Goal: Find specific page/section: Find specific page/section

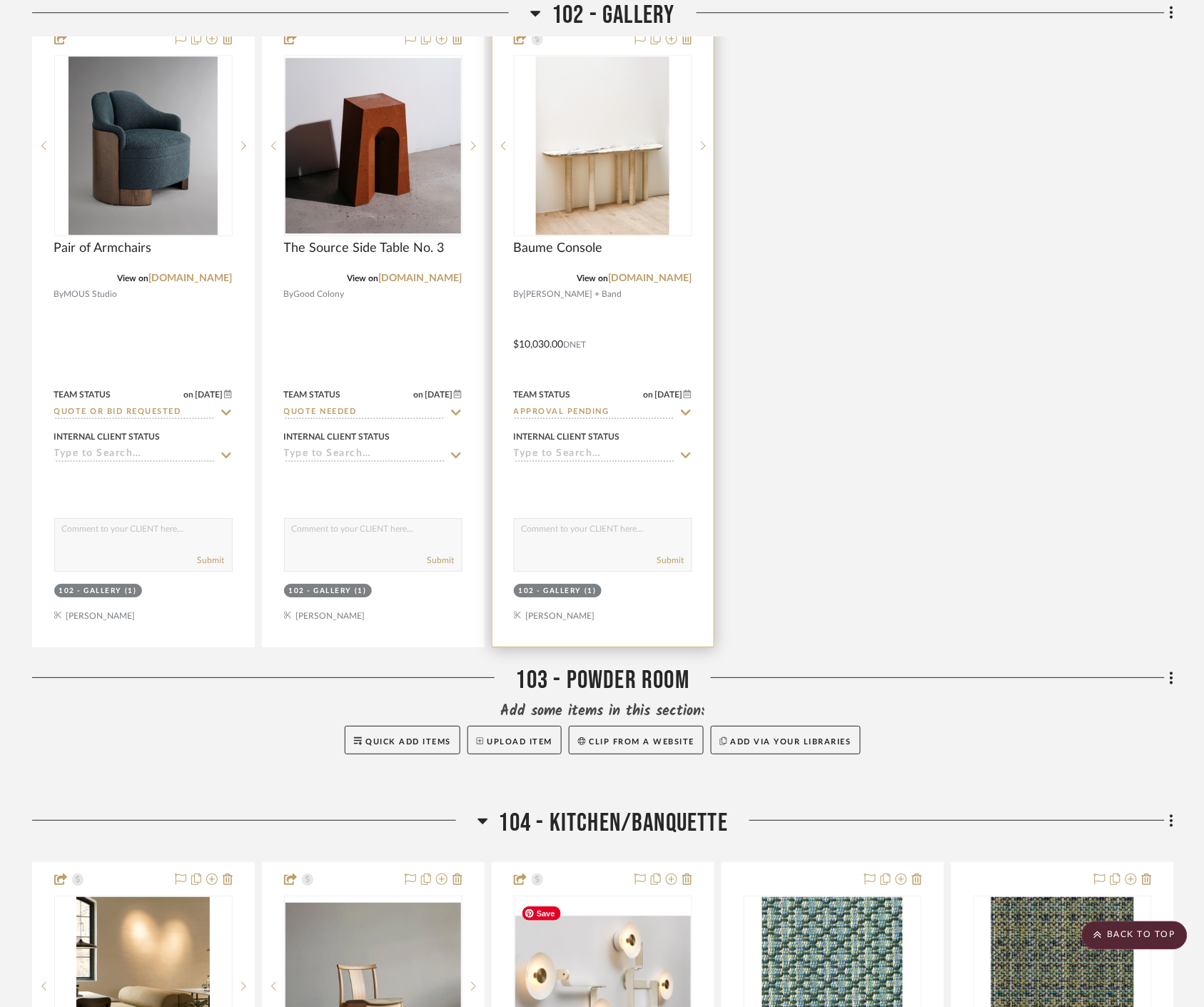
scroll to position [2538, 0]
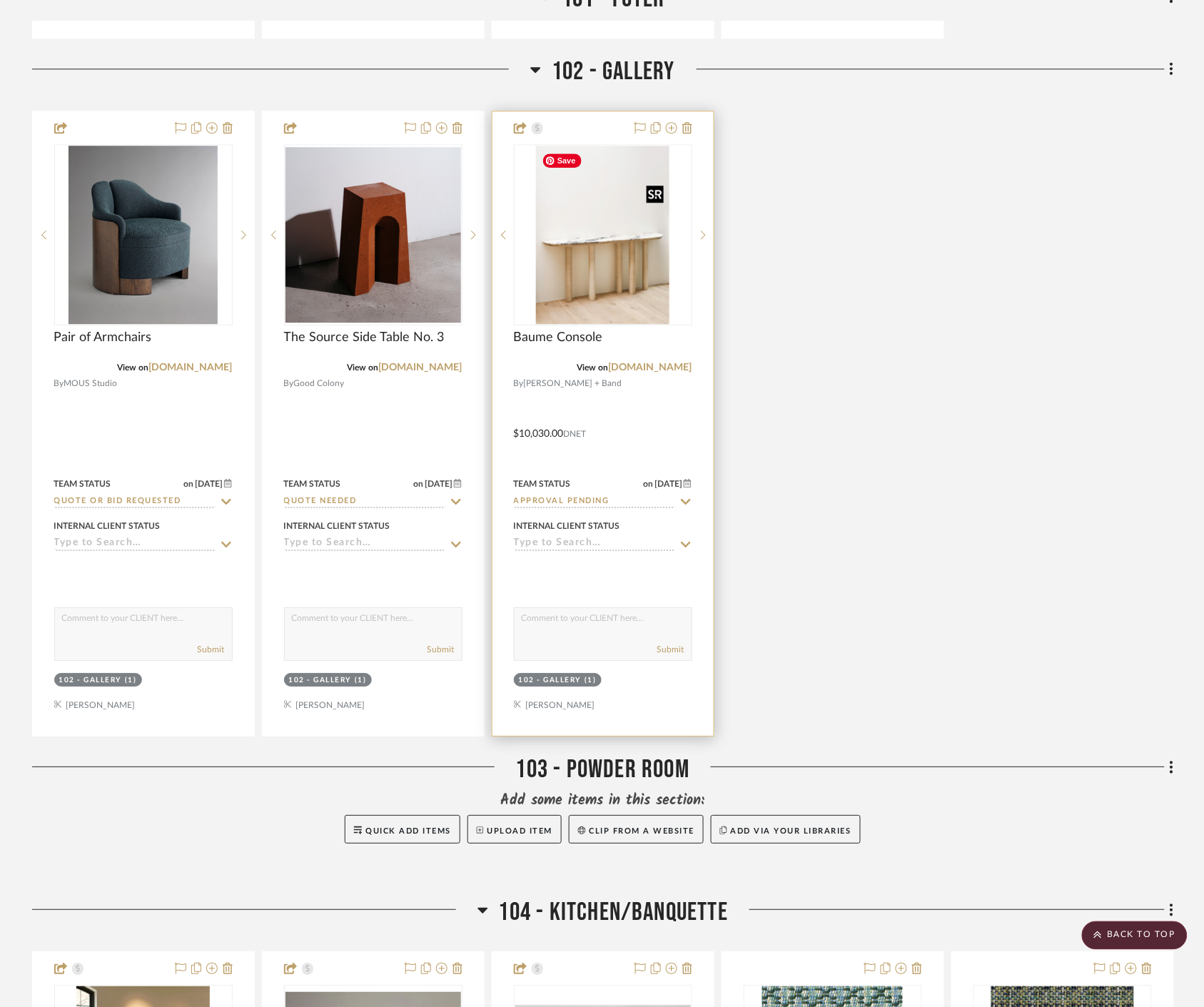
click at [0, 0] on img at bounding box center [0, 0] width 0 height 0
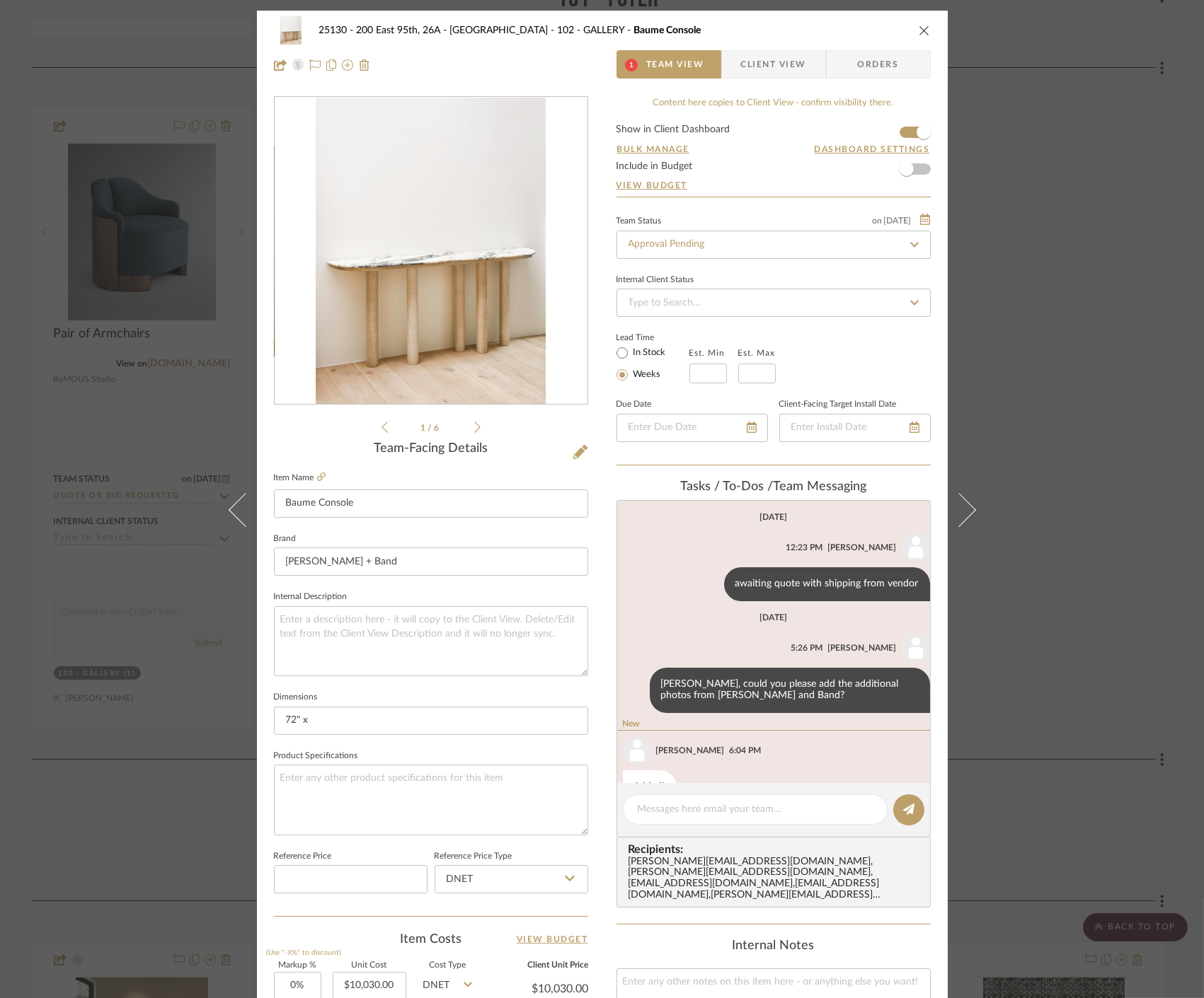
scroll to position [38, 0]
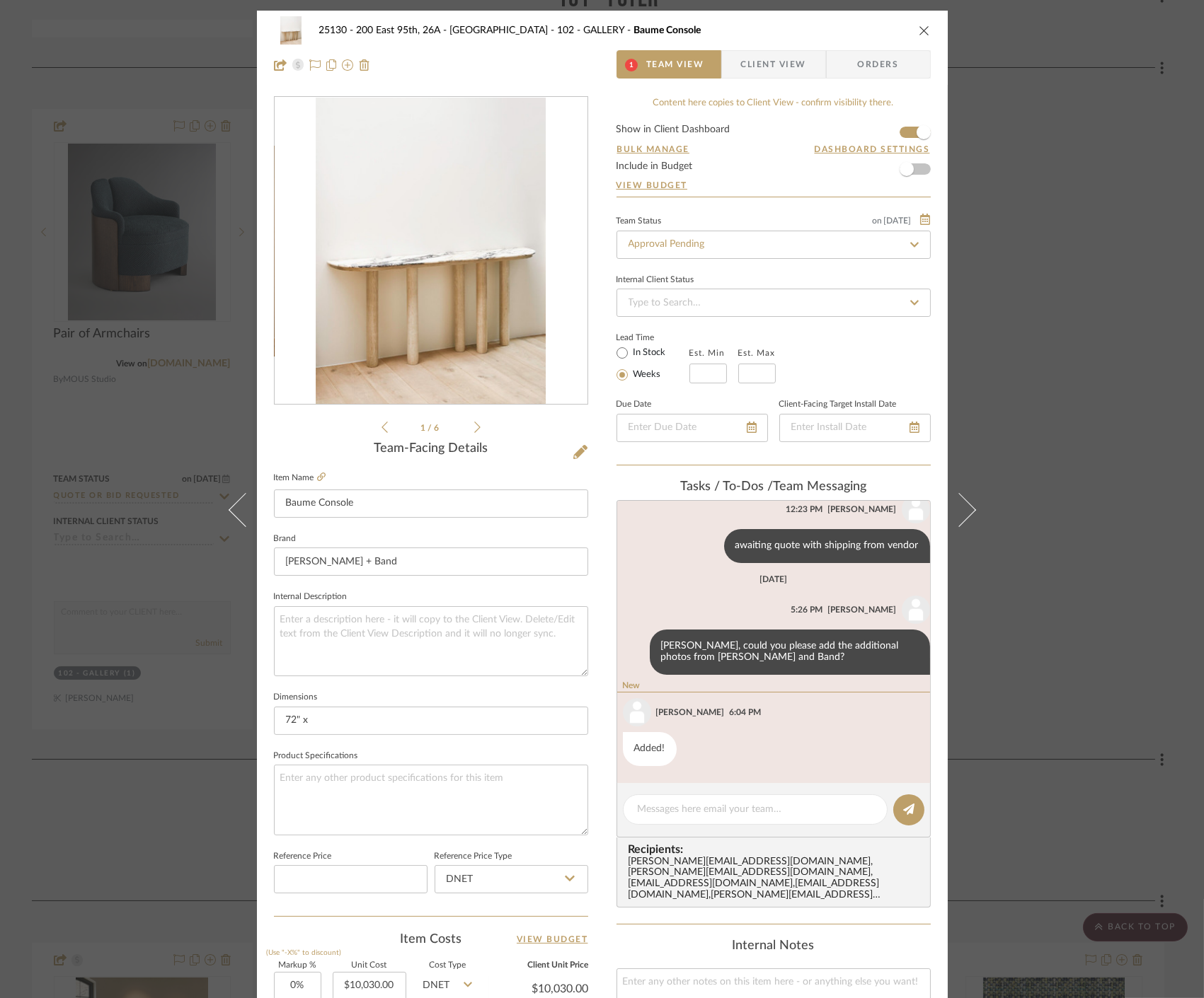
click at [474, 422] on icon at bounding box center [478, 427] width 7 height 13
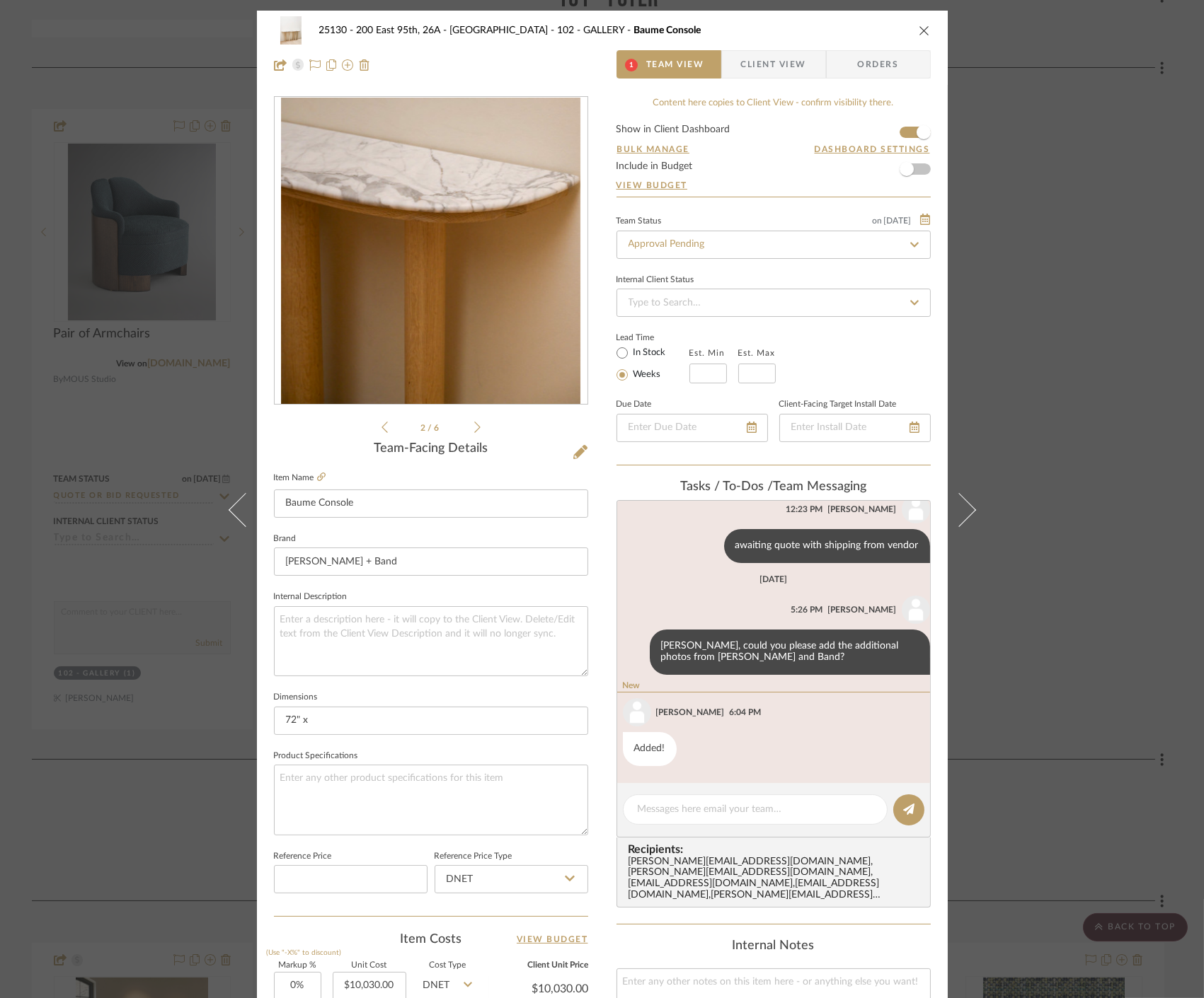
click at [474, 422] on icon at bounding box center [478, 427] width 7 height 13
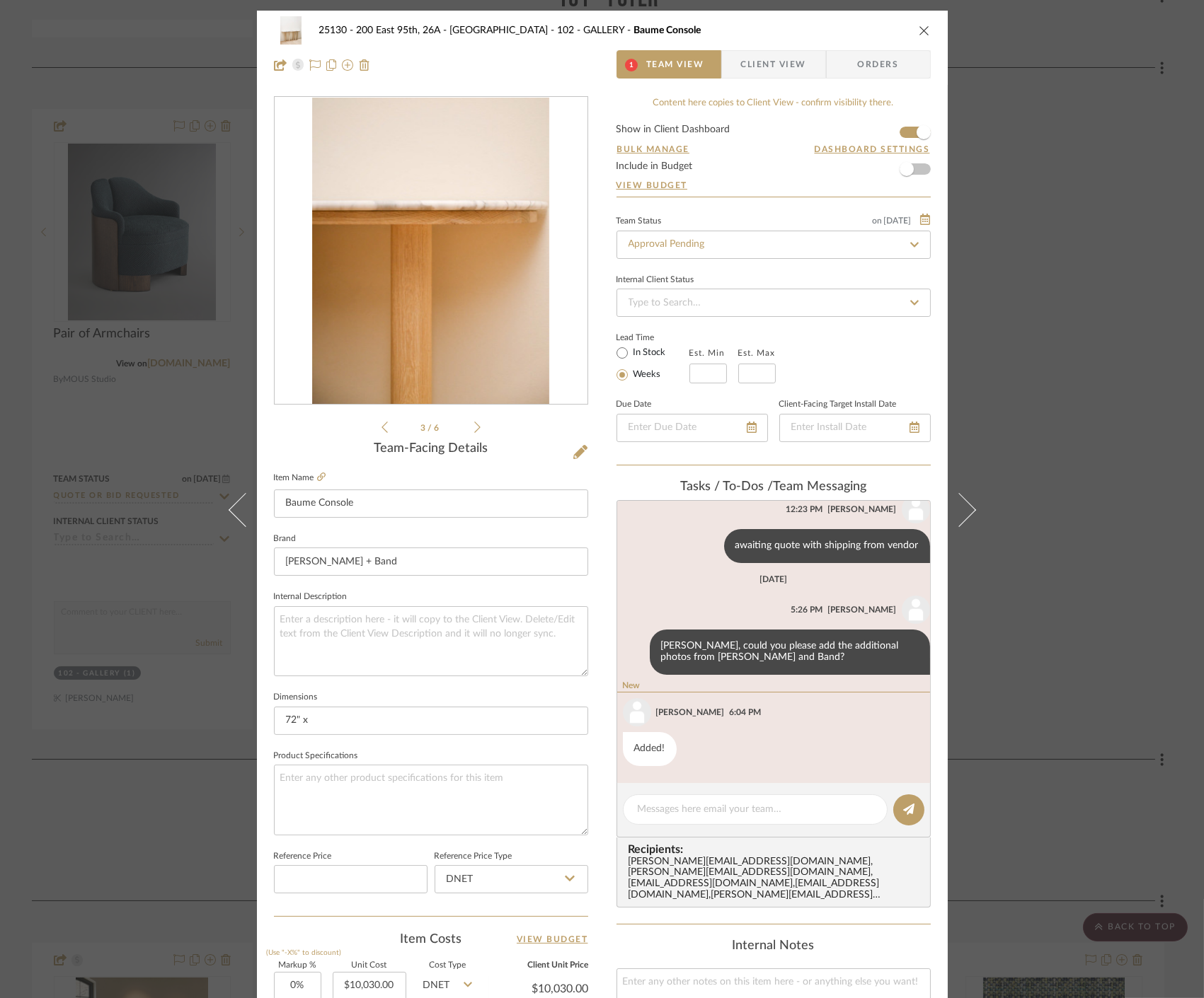
click at [474, 422] on icon at bounding box center [478, 427] width 7 height 13
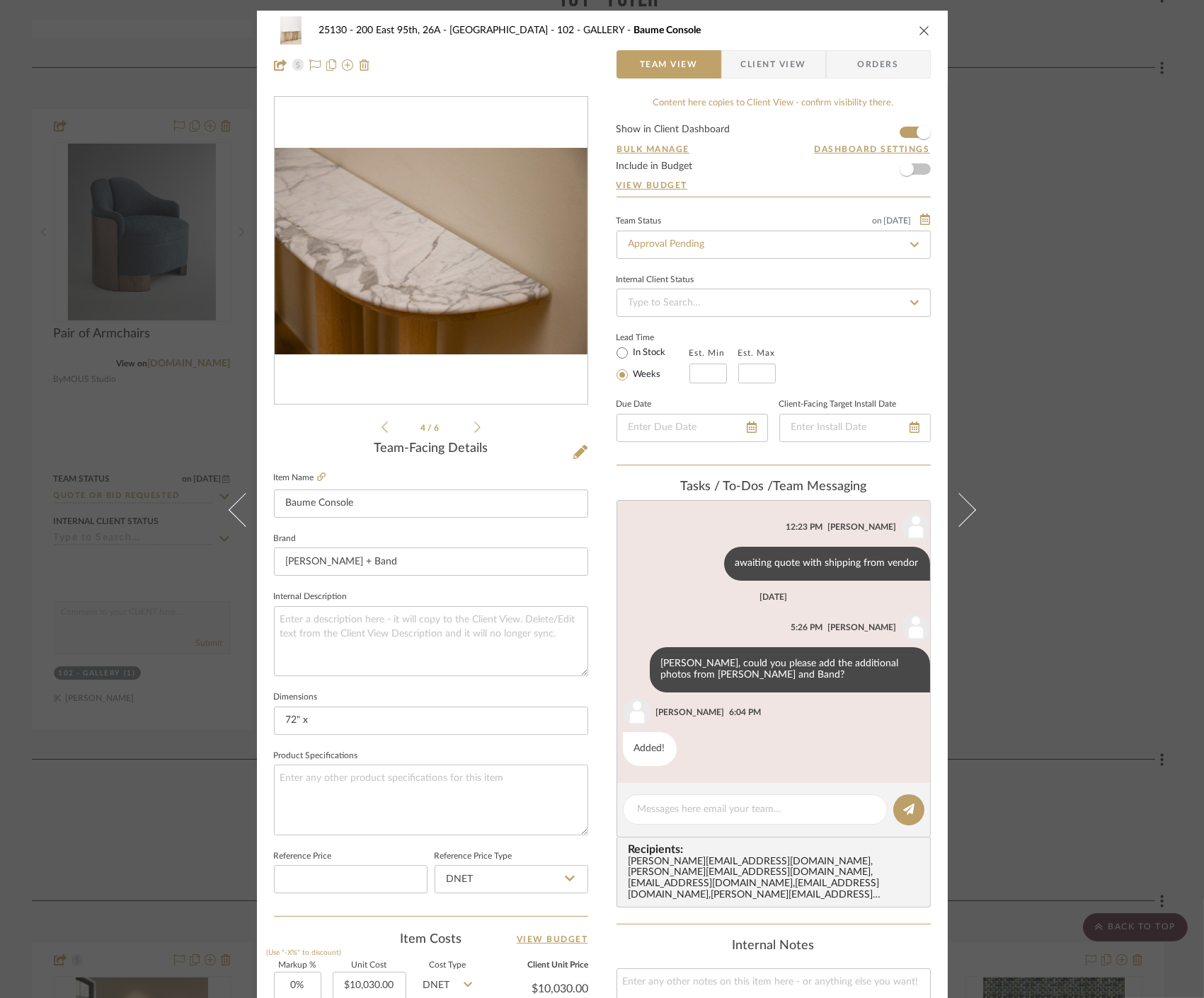
scroll to position [21, 0]
drag, startPoint x: 1108, startPoint y: 338, endPoint x: 1101, endPoint y: 334, distance: 8.1
click at [1108, 338] on div "25130 - 200 East 95th, 26A - Kosheleva 102 - GALLERY Baume Console Team View Cl…" at bounding box center [602, 499] width 1204 height 998
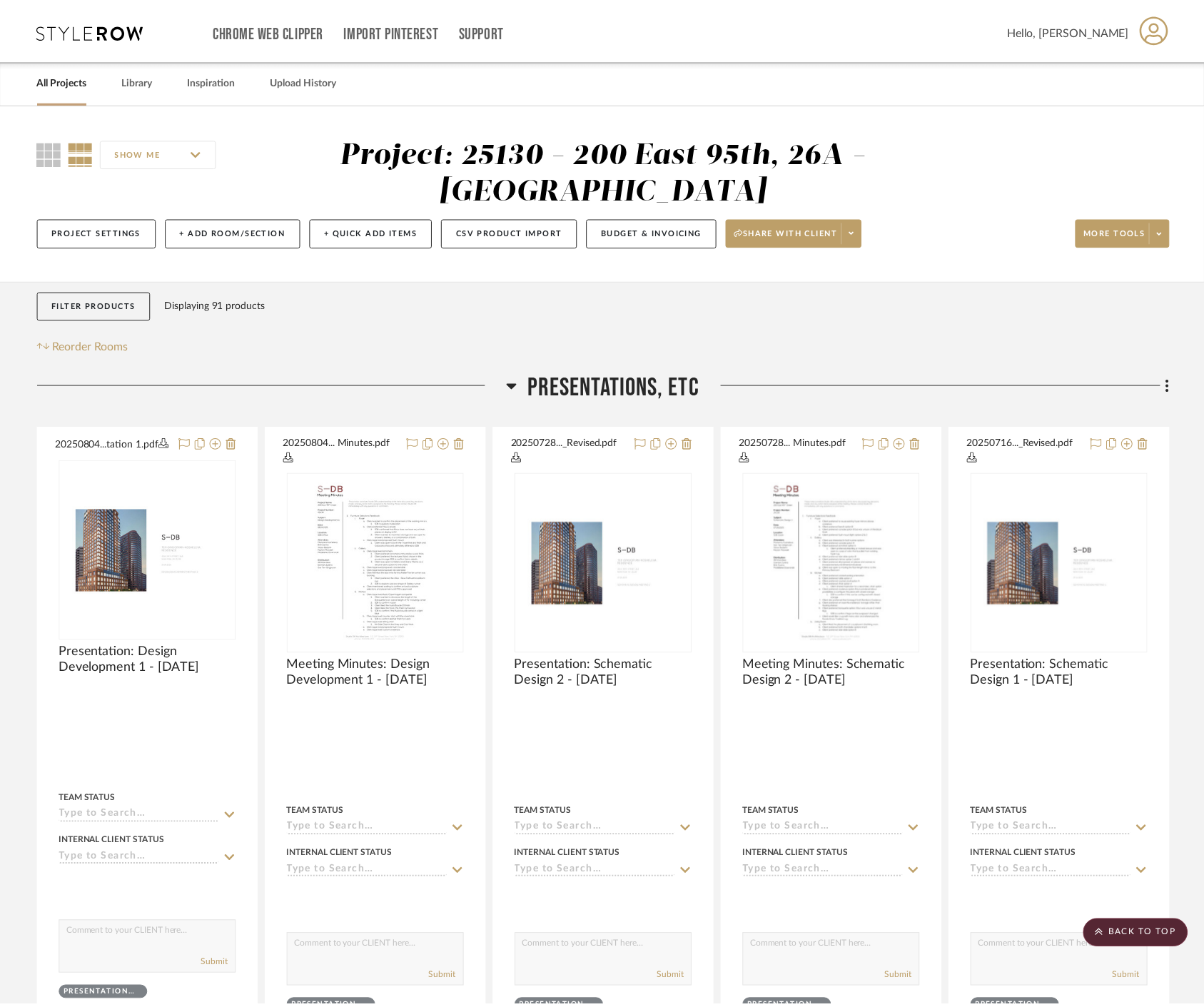
scroll to position [2538, 0]
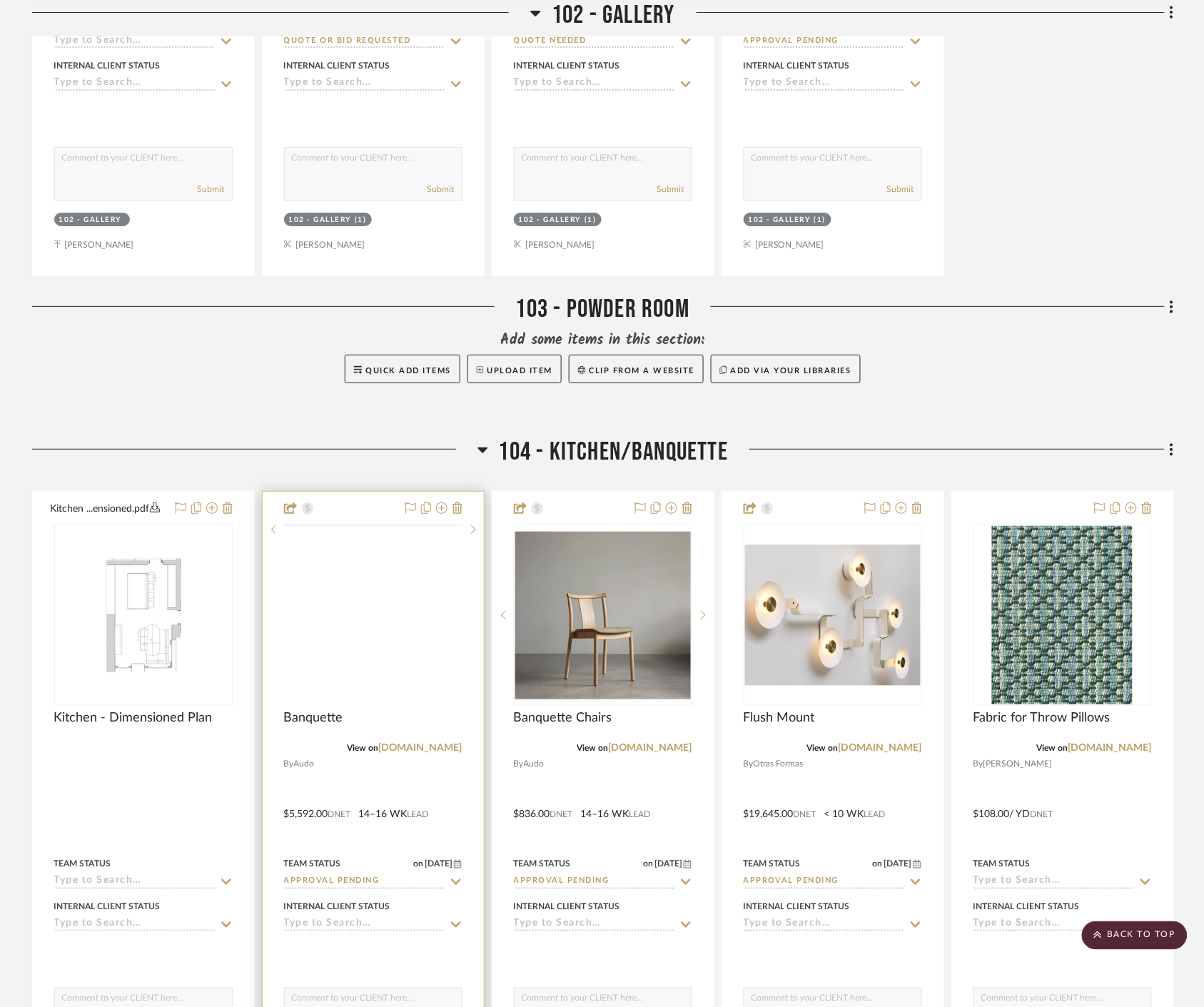
scroll to position [3331, 0]
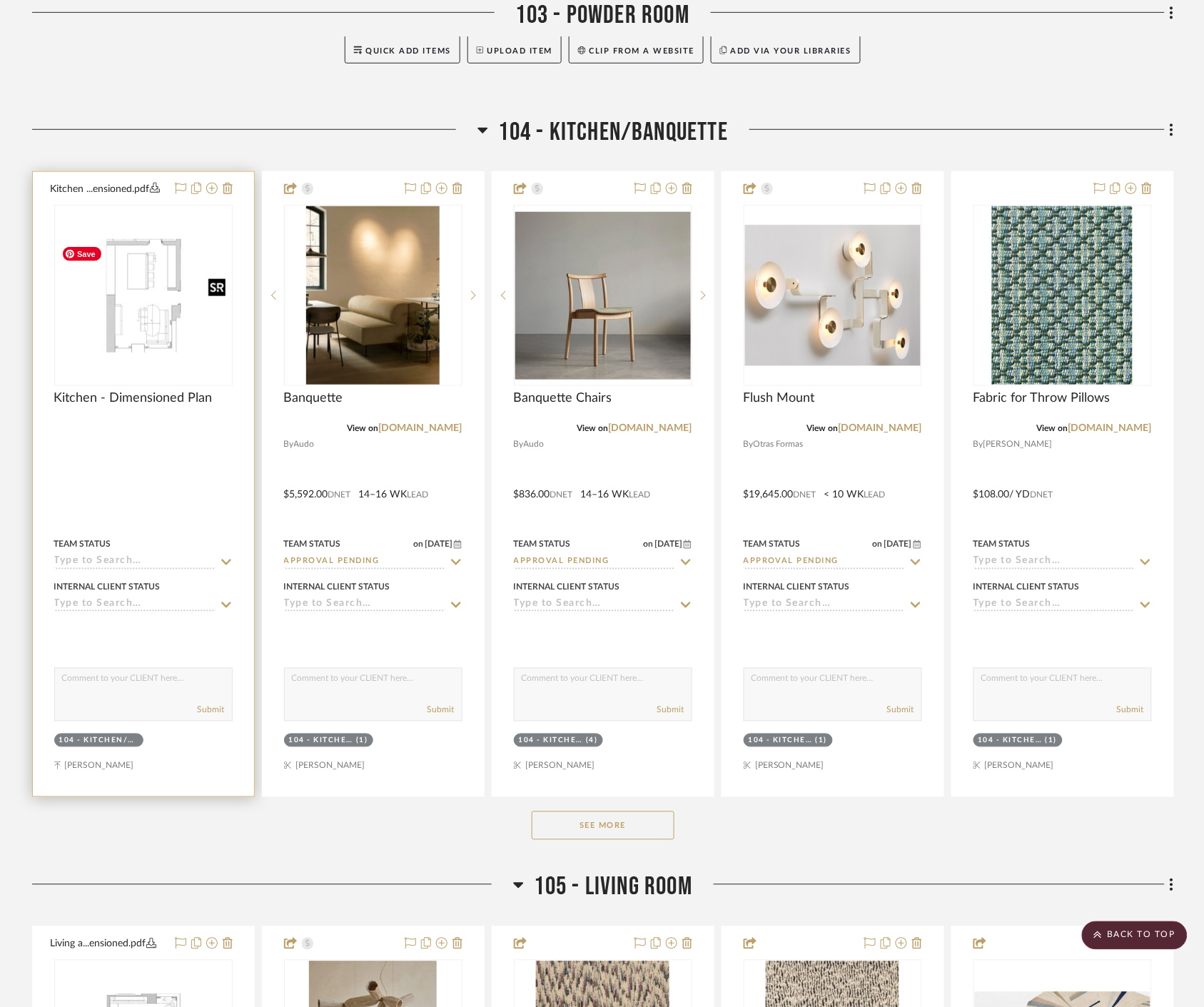
click at [0, 0] on img at bounding box center [0, 0] width 0 height 0
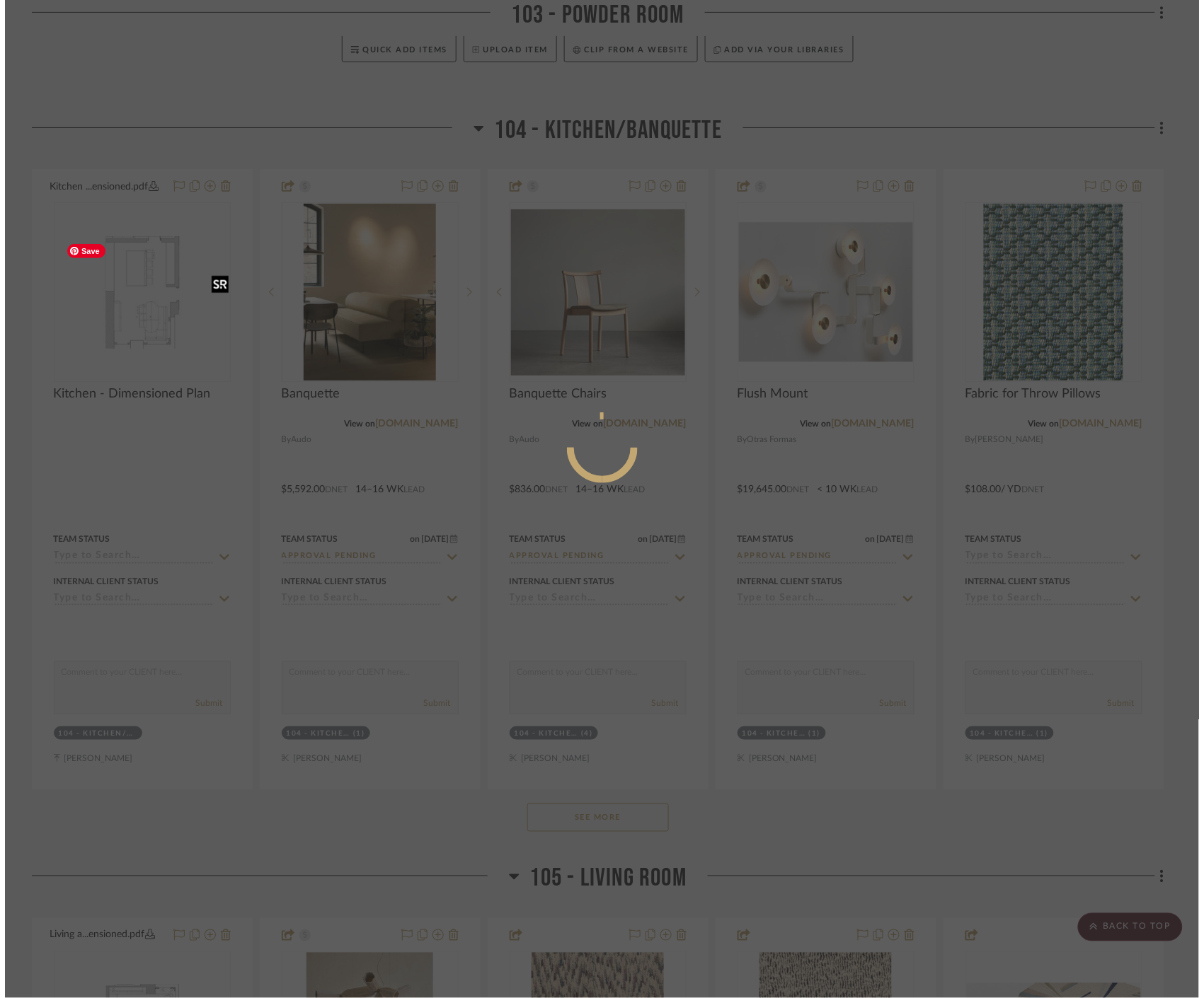
scroll to position [0, 0]
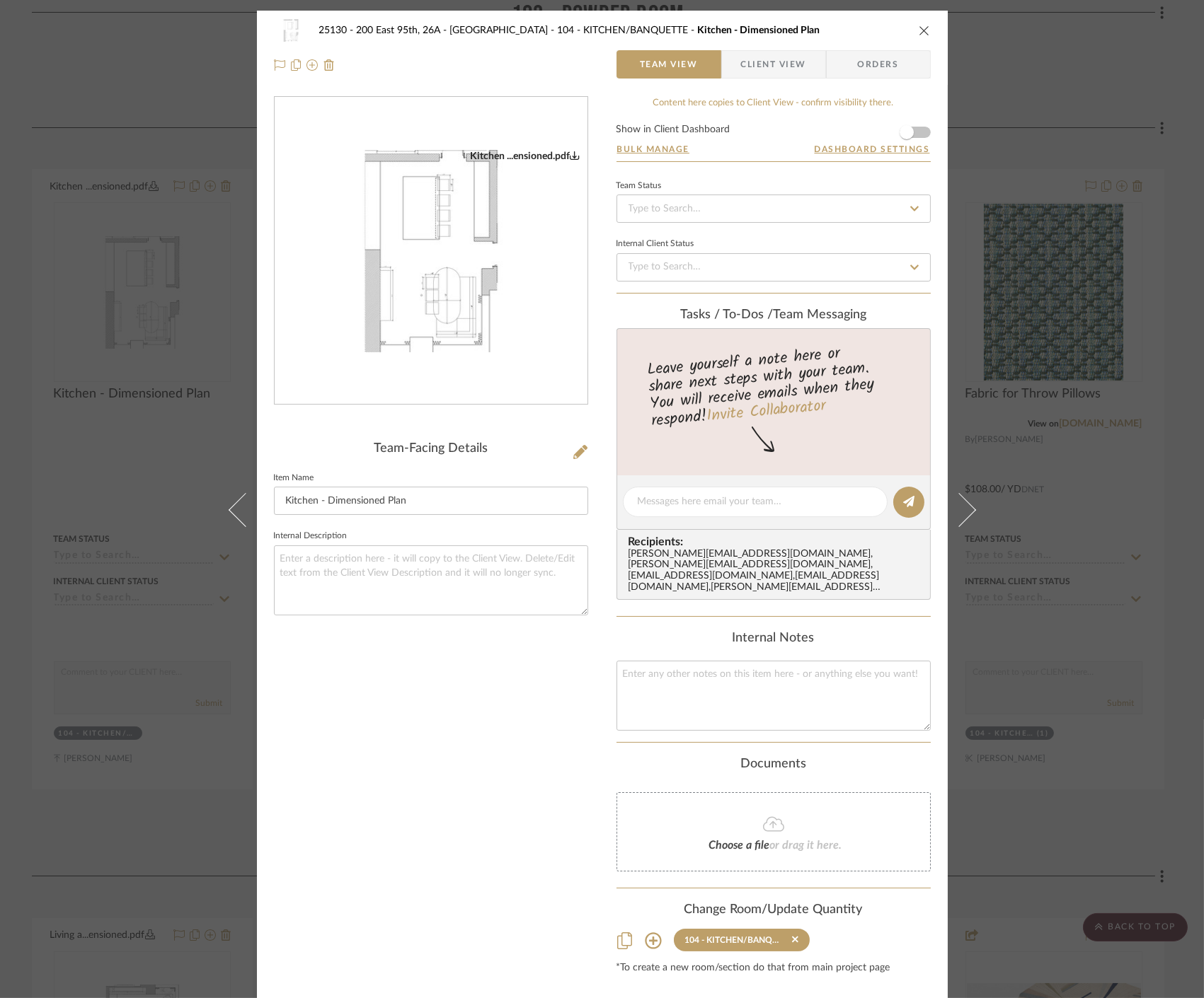
click at [426, 318] on img "0" at bounding box center [430, 251] width 312 height 202
